Goal: Find specific page/section: Find specific page/section

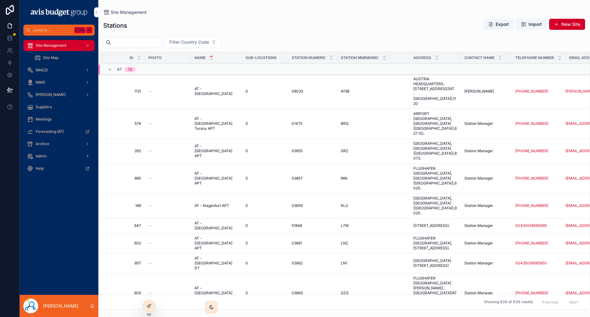
click at [43, 155] on span "Admin" at bounding box center [41, 156] width 11 height 5
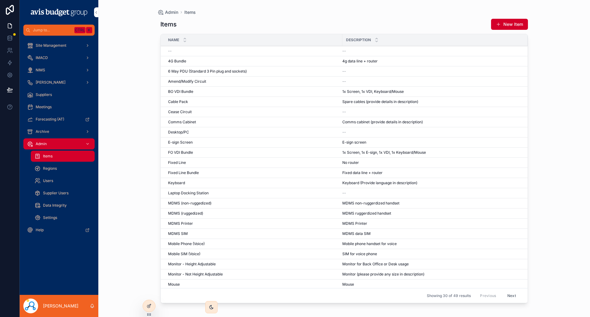
click at [44, 181] on span "Users" at bounding box center [48, 180] width 10 height 5
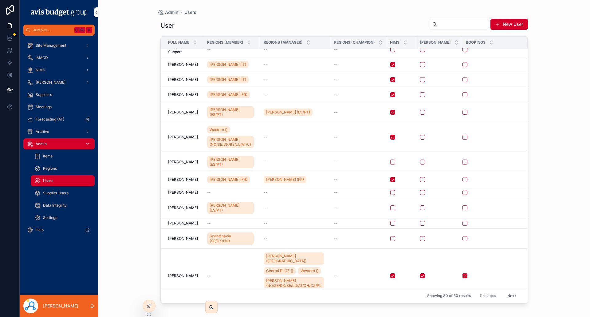
scroll to position [353, 0]
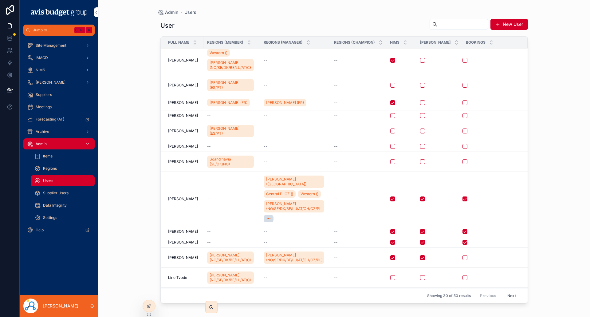
click at [509, 295] on button "Next" at bounding box center [511, 295] width 17 height 10
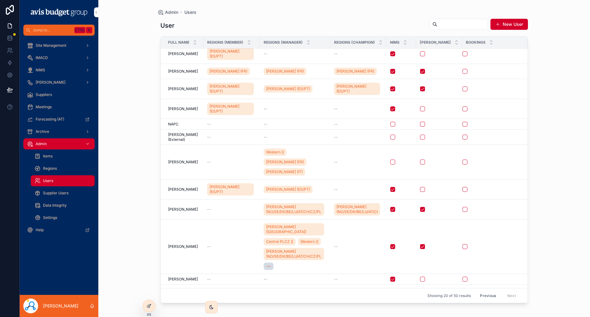
scroll to position [70, 0]
drag, startPoint x: 201, startPoint y: 240, endPoint x: 167, endPoint y: 237, distance: 34.2
click at [167, 273] on td "[PERSON_NAME] [PERSON_NAME]" at bounding box center [182, 278] width 43 height 11
copy span "[PERSON_NAME]"
